Goal: Task Accomplishment & Management: Complete application form

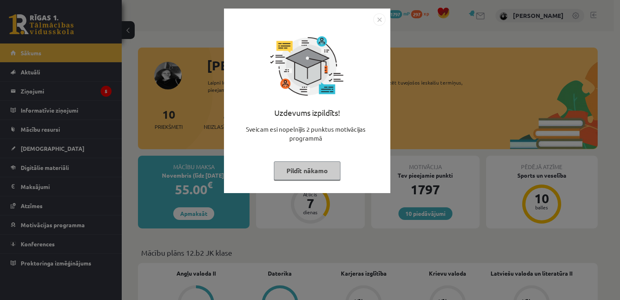
click at [299, 179] on button "Pildīt nākamo" at bounding box center [307, 170] width 67 height 19
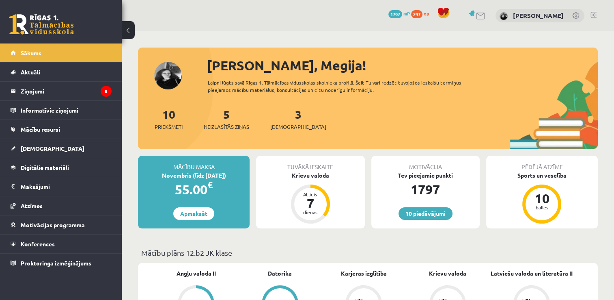
click at [218, 122] on div "5 Neizlasītās ziņas" at bounding box center [226, 118] width 45 height 25
click at [217, 126] on span "Neizlasītās ziņas" at bounding box center [226, 127] width 45 height 8
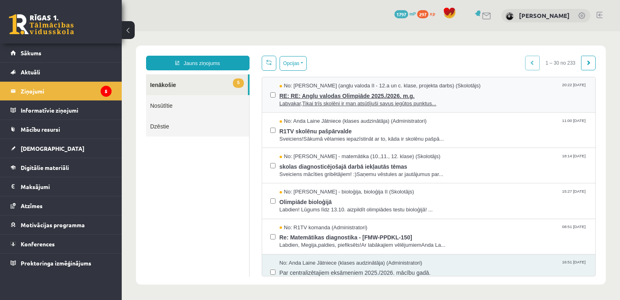
click at [328, 100] on span "Labvakar,Tikai trīs skolēni ir man atsūtījuši savus iegūtos punktus..." at bounding box center [434, 104] width 308 height 8
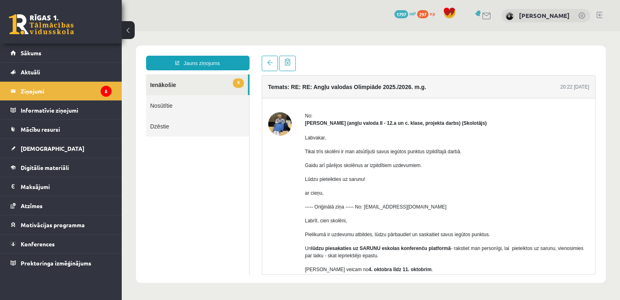
click at [190, 86] on link "4 Ienākošie" at bounding box center [197, 84] width 102 height 21
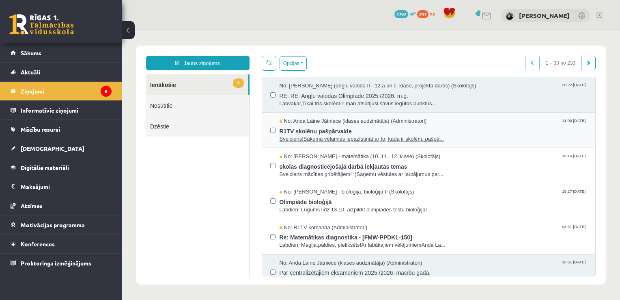
click at [341, 135] on span "Sveiciens!Sākumā vēlamies iepazīstināt ar to, kāda ir skolēnu pašpā..." at bounding box center [434, 139] width 308 height 8
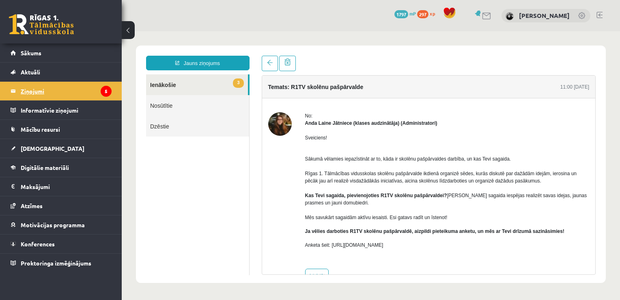
click at [44, 93] on legend "Ziņojumi 5" at bounding box center [66, 91] width 91 height 19
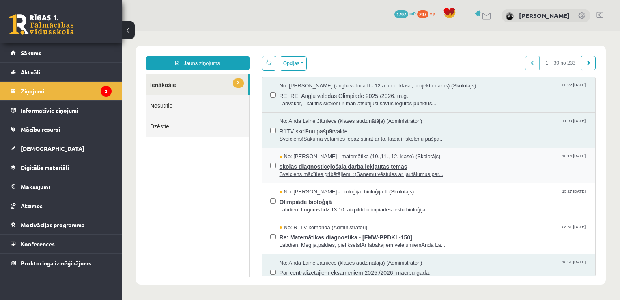
click at [299, 162] on span "skolas diagnosticējošajā darbā iekļautās tēmas" at bounding box center [434, 165] width 308 height 10
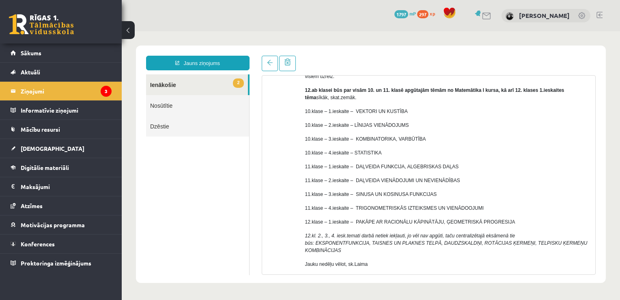
scroll to position [78, 0]
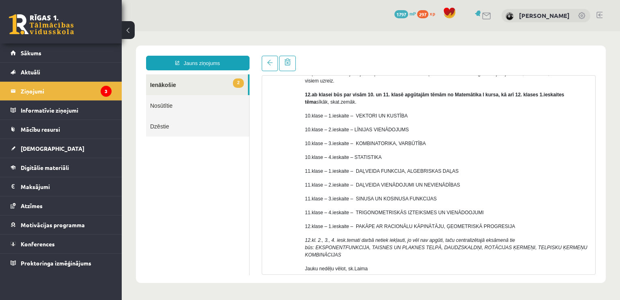
click at [168, 79] on link "2 Ienākošie" at bounding box center [197, 84] width 102 height 21
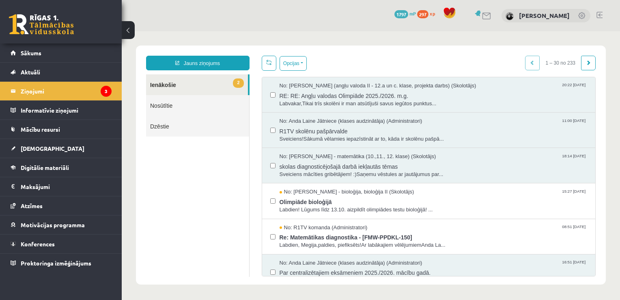
scroll to position [0, 0]
click at [330, 201] on span "Olimpiāde bioloģijā" at bounding box center [434, 201] width 308 height 10
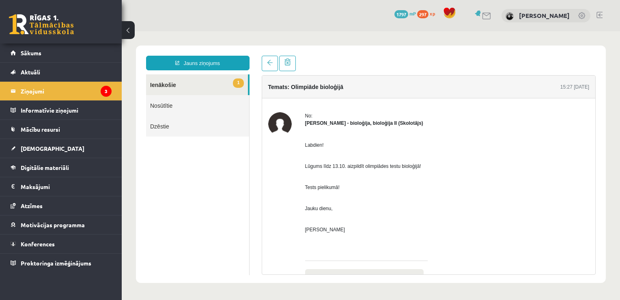
click at [185, 79] on link "1 Ienākošie" at bounding box center [197, 84] width 102 height 21
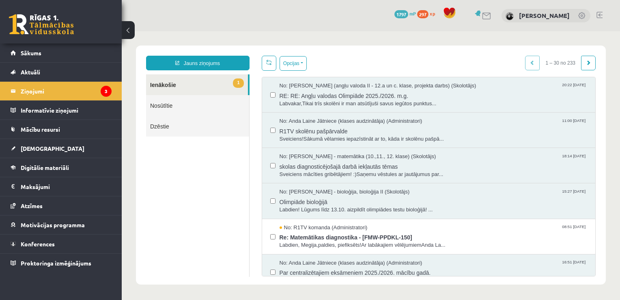
click at [160, 84] on link "1 Ienākošie" at bounding box center [197, 84] width 102 height 21
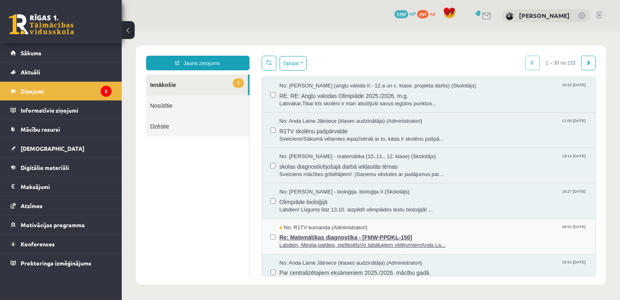
click at [339, 235] on span "Re: Matemātikas diagnostika - [FMW-PPDKL-150]" at bounding box center [434, 236] width 308 height 10
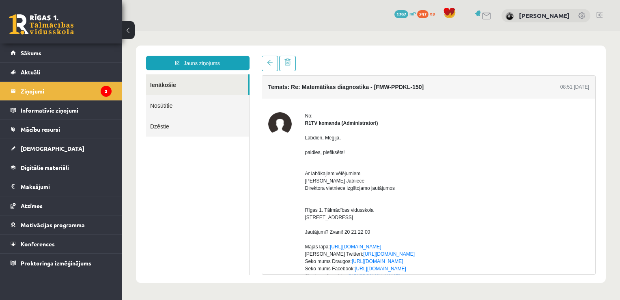
click at [166, 85] on link "Ienākošie" at bounding box center [197, 84] width 102 height 21
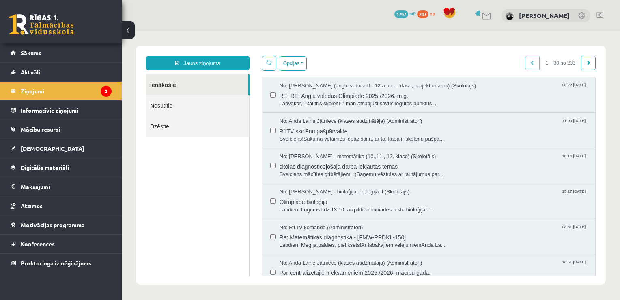
click at [322, 125] on span "R1TV skolēnu pašpārvalde" at bounding box center [434, 130] width 308 height 10
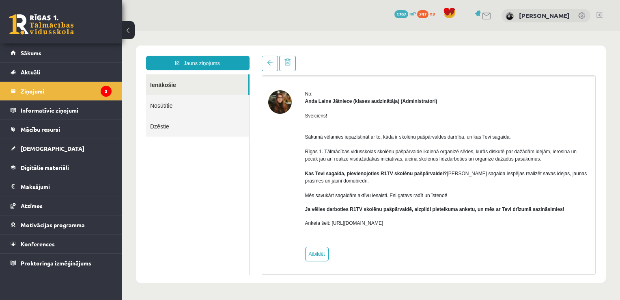
click at [179, 74] on div "Jauns ziņojums Ienākošie Nosūtītie Dzēstie ********* ********* *******" at bounding box center [198, 165] width 116 height 219
click at [179, 82] on link "Ienākošie" at bounding box center [197, 84] width 102 height 21
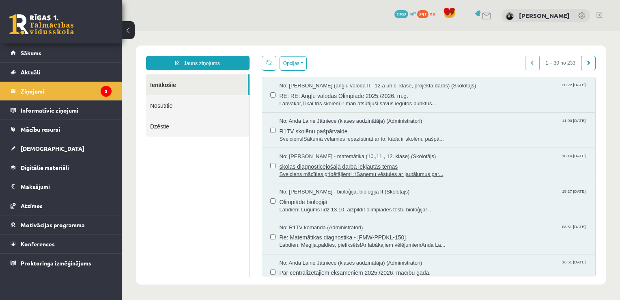
click at [358, 158] on span "No: Laima Tukāne - Grosa - matemātika (10.,11., 12. klase) (Skolotājs)" at bounding box center [358, 157] width 157 height 8
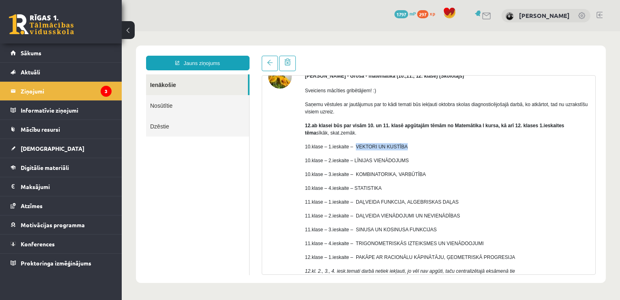
drag, startPoint x: 354, startPoint y: 146, endPoint x: 404, endPoint y: 148, distance: 50.8
click at [404, 148] on p "10.klase – 1.ieskaite – VEKTORI UN KUSTĪBA" at bounding box center [447, 146] width 285 height 7
copy p "VEKTORI UN KUSTĪBA"
click at [49, 156] on link "[DEMOGRAPHIC_DATA]" at bounding box center [61, 148] width 101 height 19
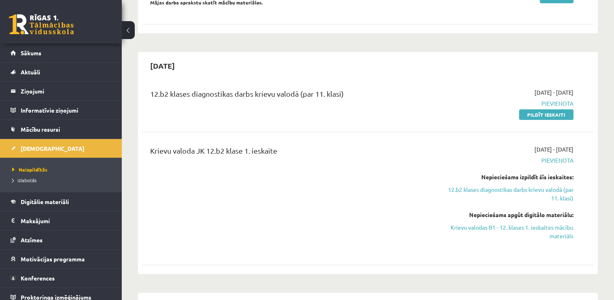
scroll to position [145, 0]
click at [534, 115] on link "Pildīt ieskaiti" at bounding box center [546, 114] width 54 height 11
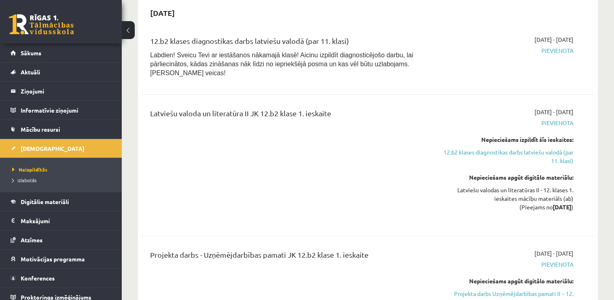
scroll to position [438, 0]
drag, startPoint x: 307, startPoint y: 236, endPoint x: 242, endPoint y: 144, distance: 112.2
click at [242, 144] on div "Latviešu valoda un literatūra II JK 12.b2 klase 1. ieskaite" at bounding box center [289, 164] width 290 height 115
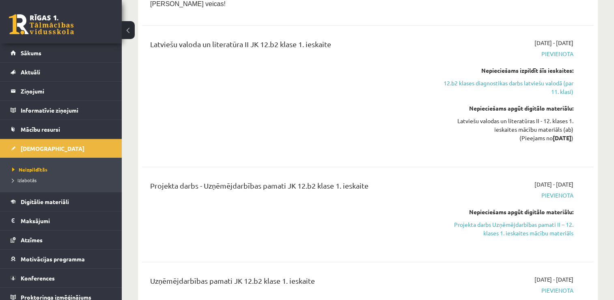
scroll to position [533, 0]
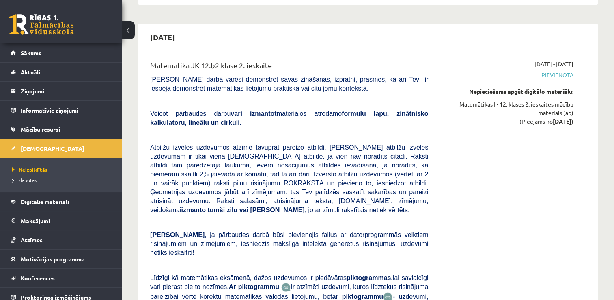
click at [242, 180] on span "Atbilžu izvēles uzdevumos atzīmē tavuprāt pareizo atbildi. Katram atbilžu izvēl…" at bounding box center [289, 178] width 278 height 69
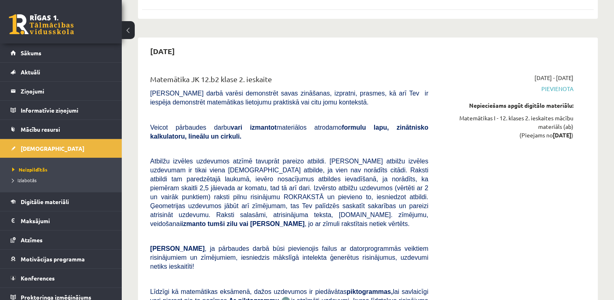
scroll to position [855, 0]
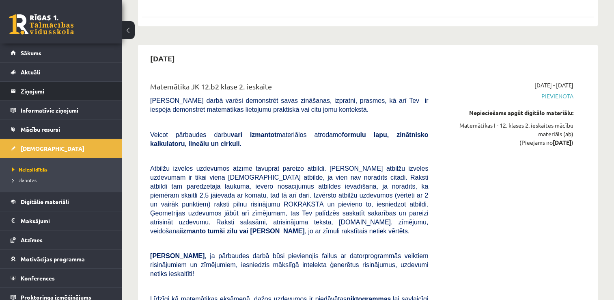
click at [39, 92] on legend "Ziņojumi 3" at bounding box center [66, 91] width 91 height 19
